Goal: Use online tool/utility

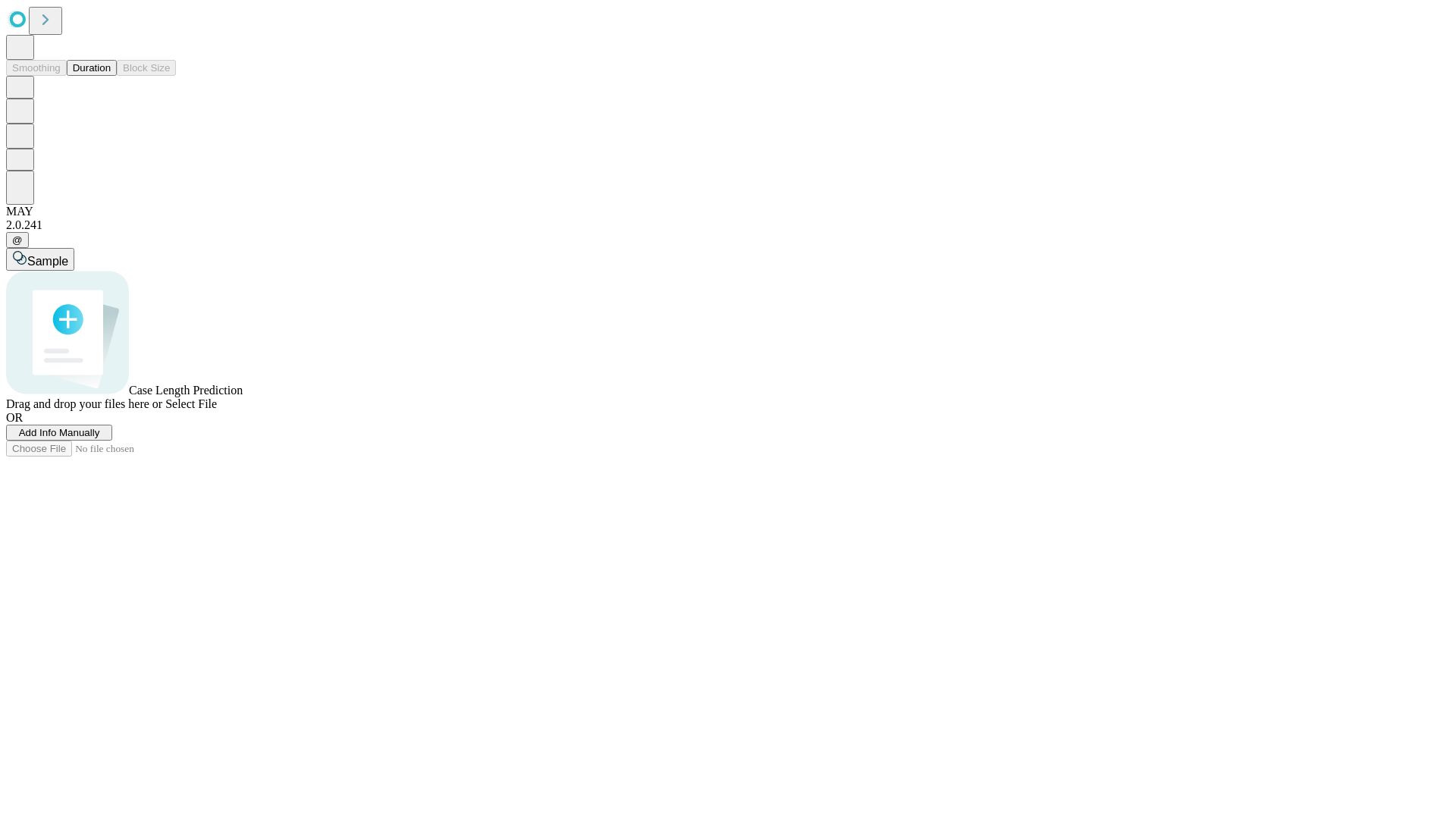
click at [110, 76] on button "Duration" at bounding box center [92, 68] width 50 height 16
click at [217, 410] on span "Select File" at bounding box center [191, 403] width 52 height 13
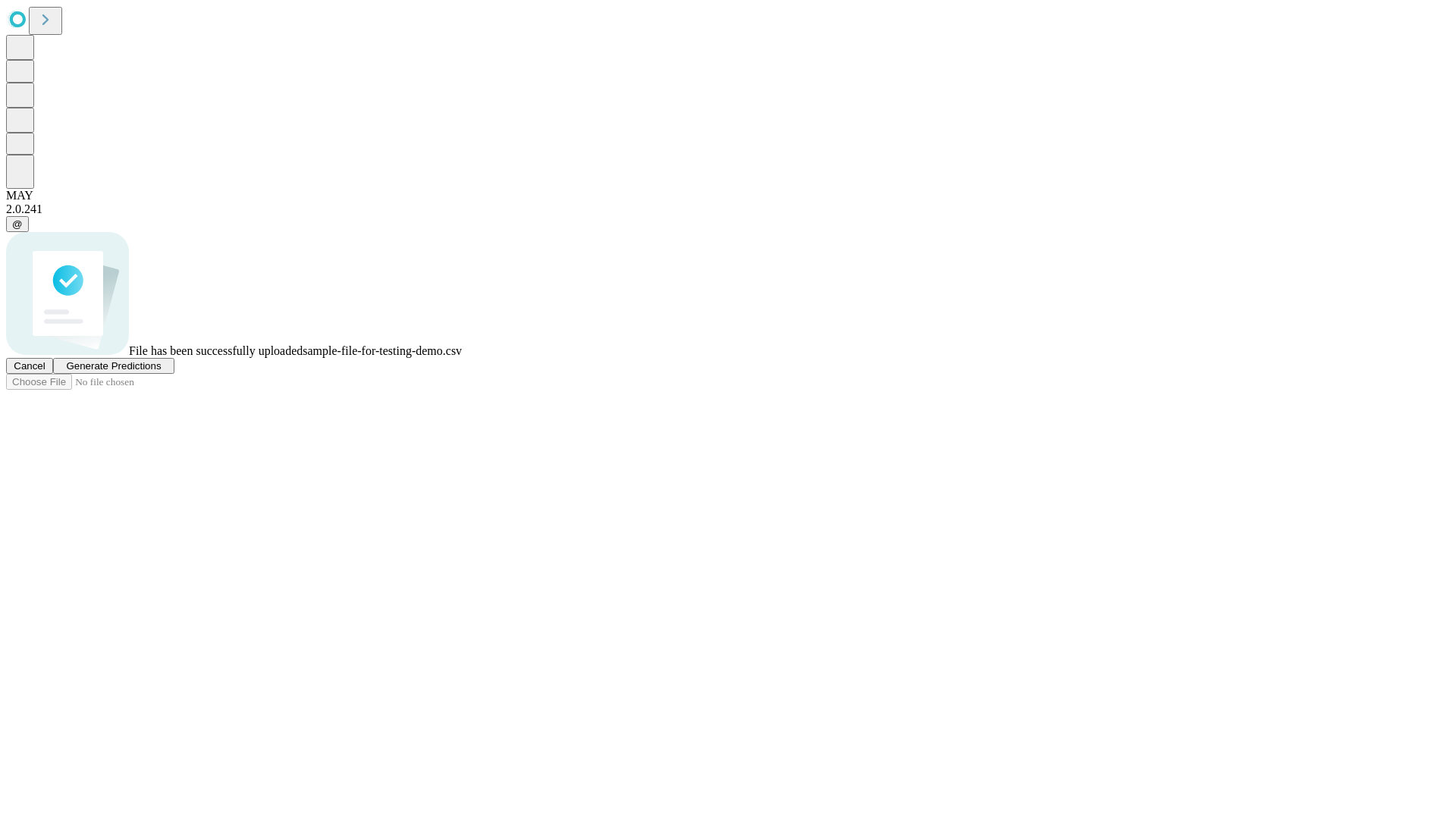
click at [160, 372] on span "Generate Predictions" at bounding box center [113, 365] width 95 height 11
